Goal: Transaction & Acquisition: Purchase product/service

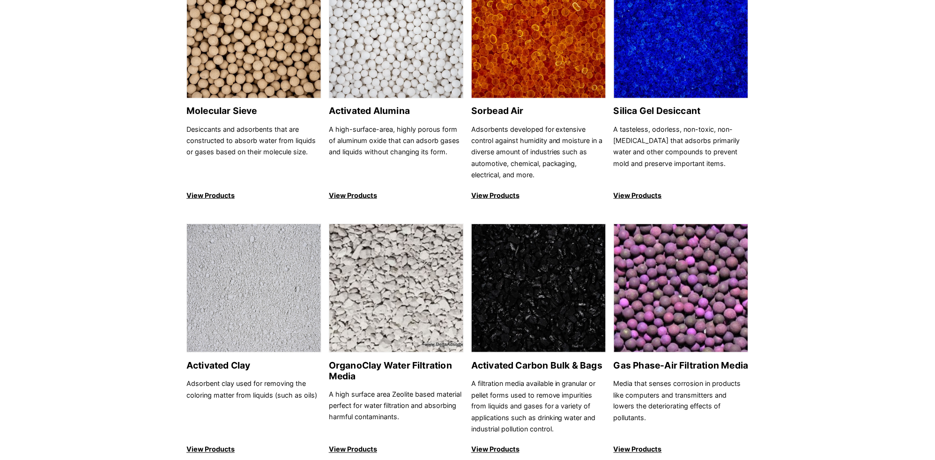
scroll to position [171, 0]
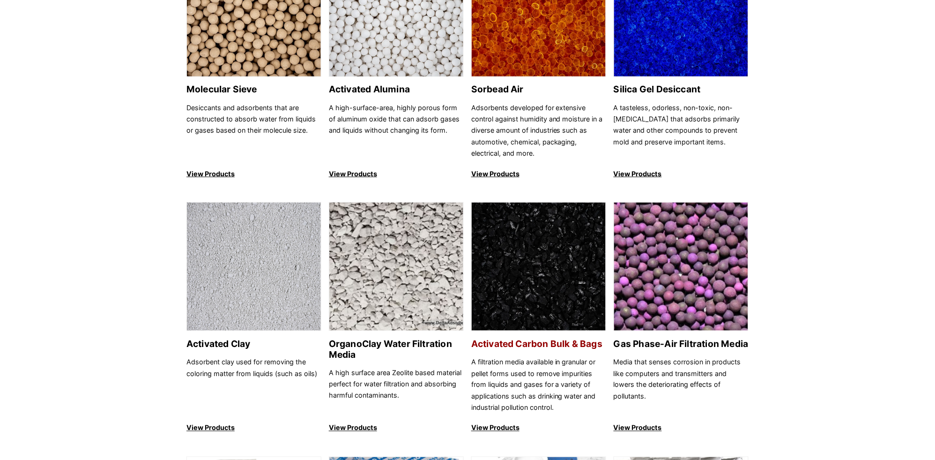
click at [551, 272] on img at bounding box center [539, 266] width 134 height 129
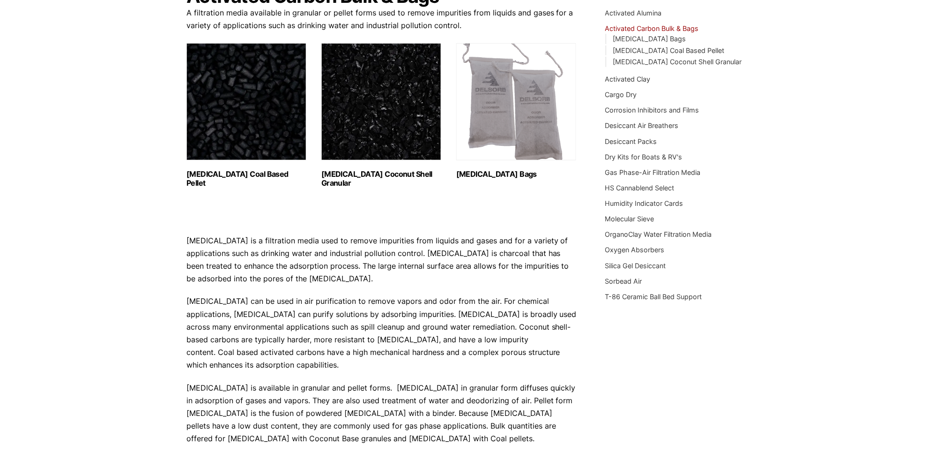
scroll to position [113, 0]
click at [347, 147] on img "Visit product category Activated Carbon Coconut Shell Granular" at bounding box center [381, 102] width 120 height 117
